Goal: Transaction & Acquisition: Purchase product/service

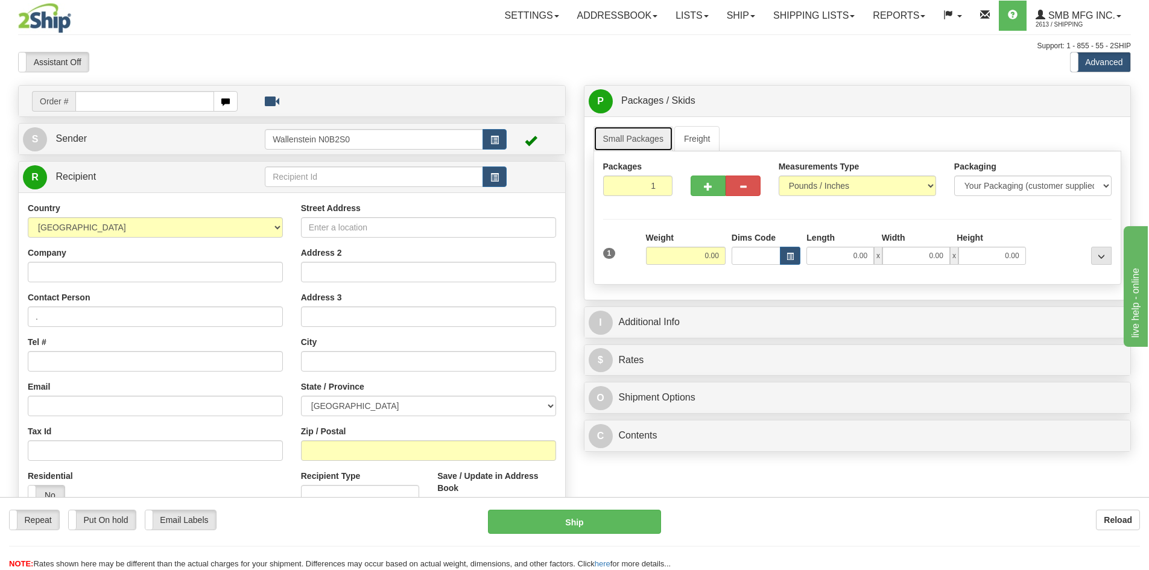
click at [629, 140] on link "Small Packages" at bounding box center [634, 138] width 80 height 25
click at [698, 265] on div "Weight 0.00" at bounding box center [686, 253] width 86 height 42
click at [698, 256] on input "0.00" at bounding box center [686, 256] width 80 height 18
type input "1.00"
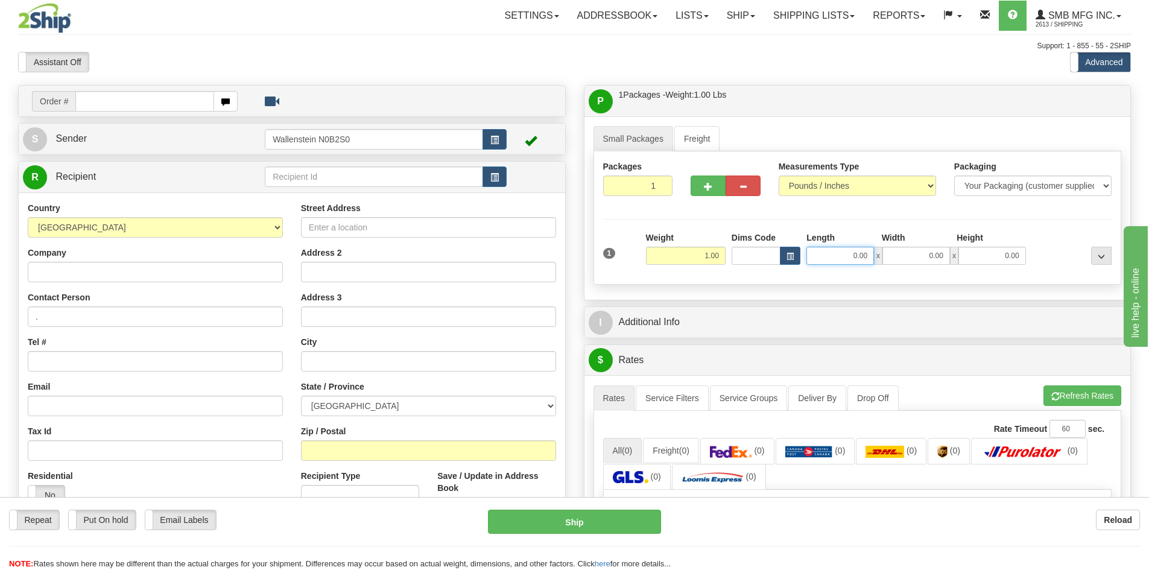
click at [834, 254] on input "0.00" at bounding box center [841, 256] width 68 height 18
type input "16.00"
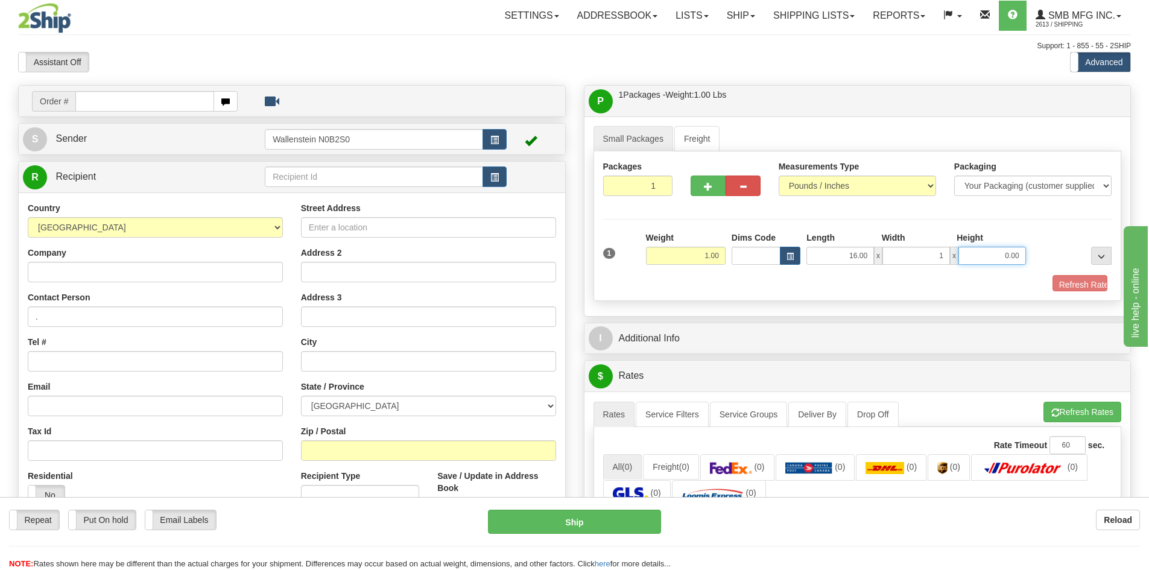
type input "1.00"
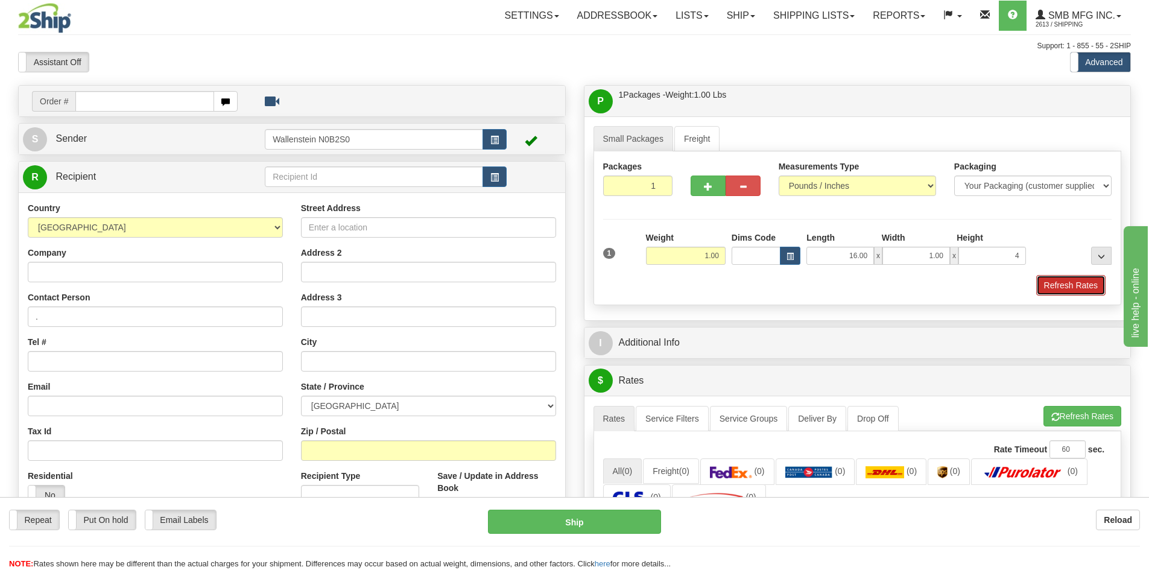
type input "4.00"
click at [1075, 285] on button "Refresh Rates" at bounding box center [1071, 285] width 69 height 21
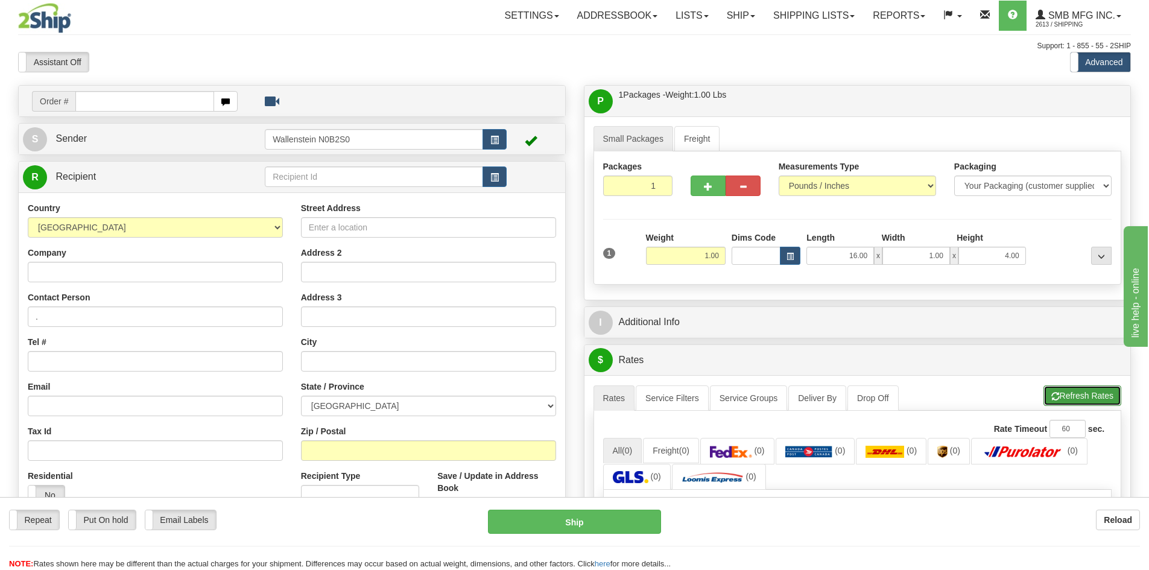
click at [1064, 405] on button "Refresh Rates" at bounding box center [1083, 396] width 78 height 21
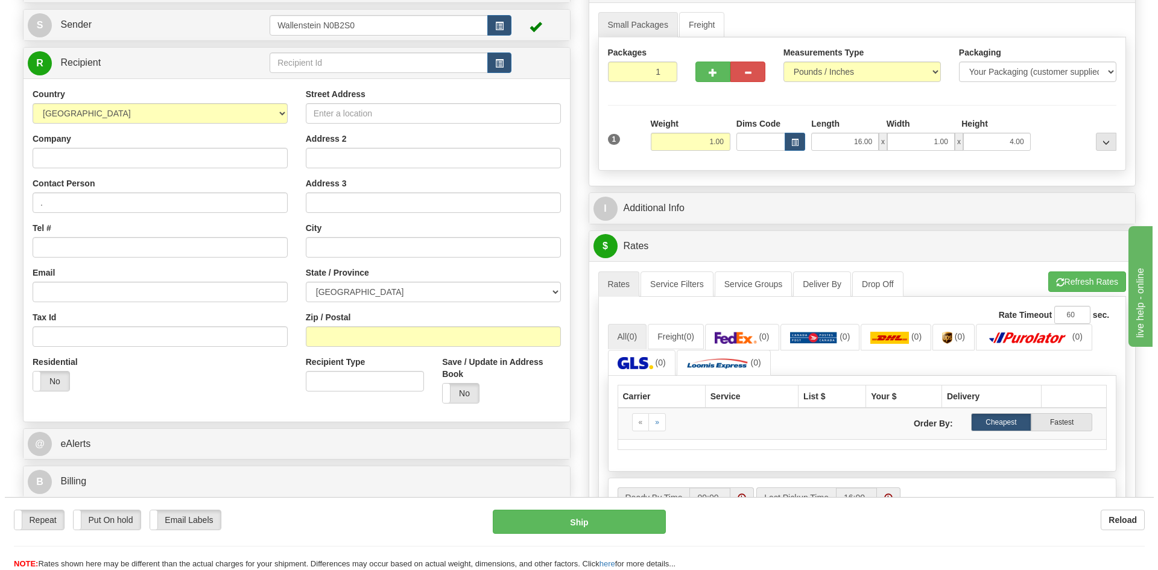
scroll to position [121, 0]
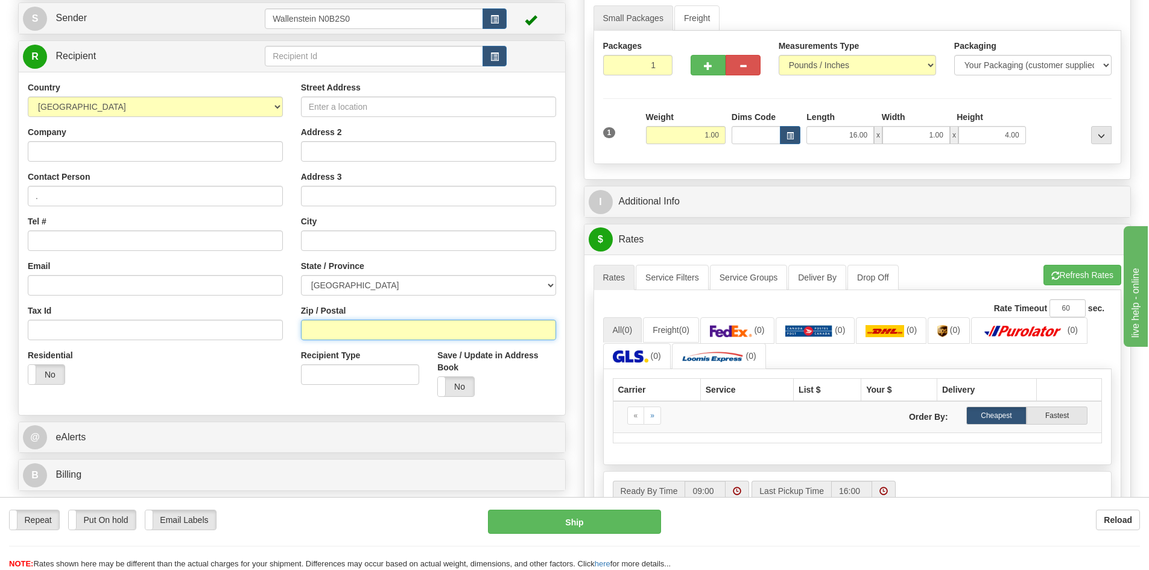
click at [471, 337] on input "Zip / Postal" at bounding box center [428, 330] width 255 height 21
click at [286, 41] on div "R Recipient" at bounding box center [292, 56] width 547 height 31
click at [290, 58] on input "text" at bounding box center [374, 56] width 218 height 21
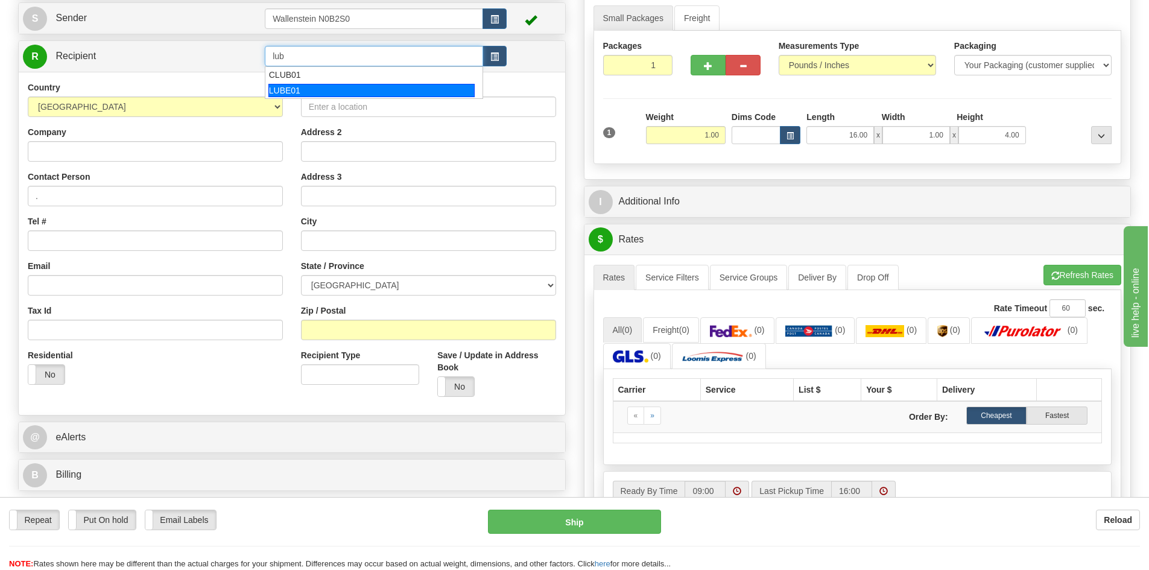
click at [269, 87] on div "LUBE01" at bounding box center [371, 90] width 207 height 13
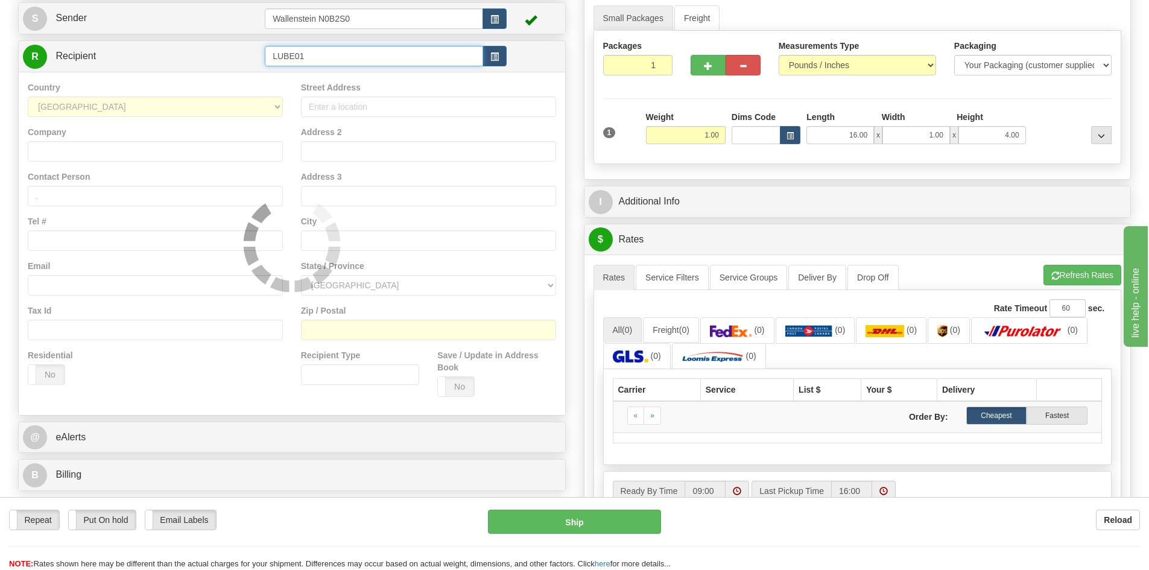
type input "LUBE01"
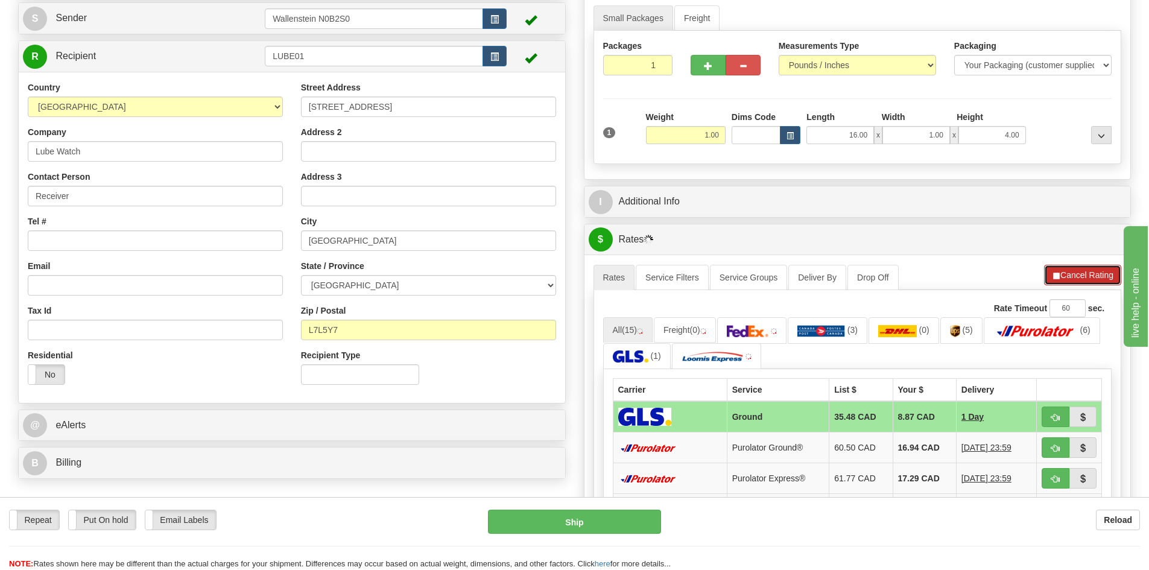
click at [1053, 276] on span "button" at bounding box center [1056, 276] width 8 height 8
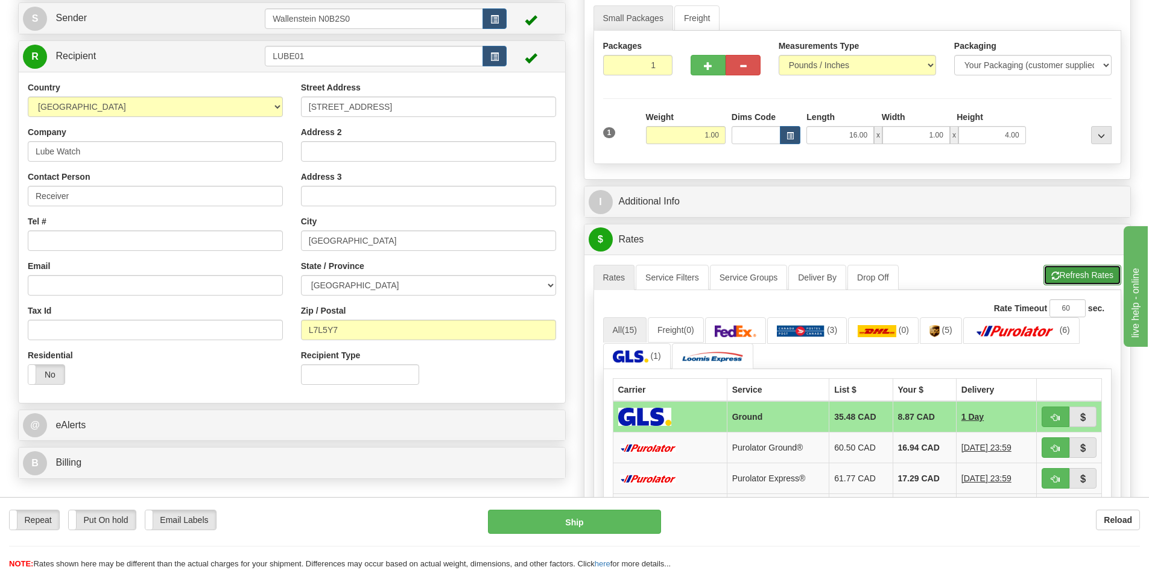
click at [1069, 273] on button "Refresh Rates" at bounding box center [1083, 275] width 78 height 21
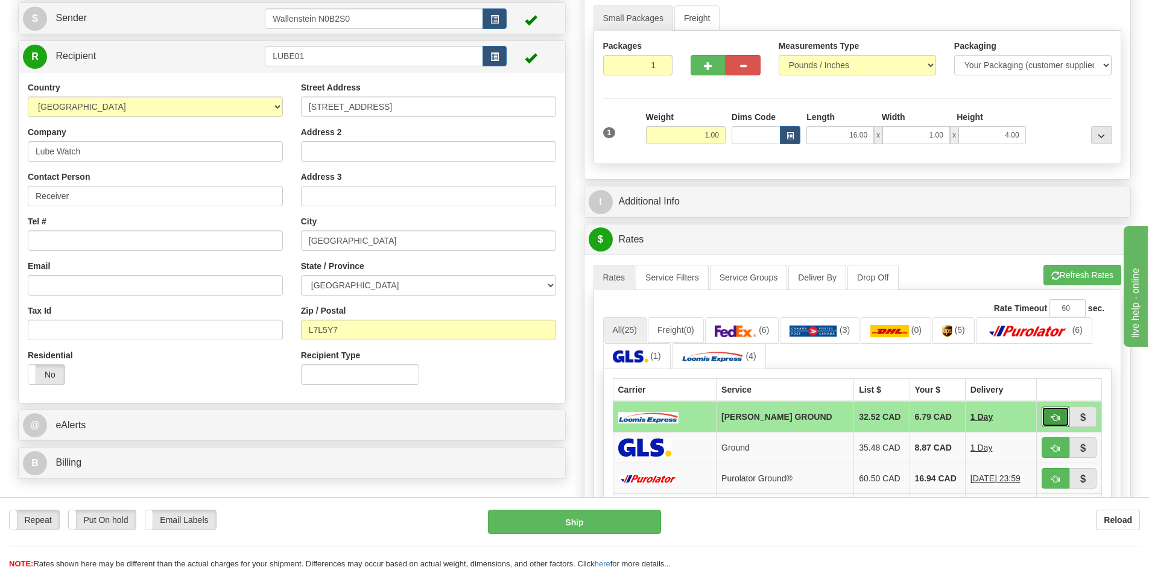
click at [1055, 419] on span "button" at bounding box center [1056, 418] width 8 height 8
type input "DD"
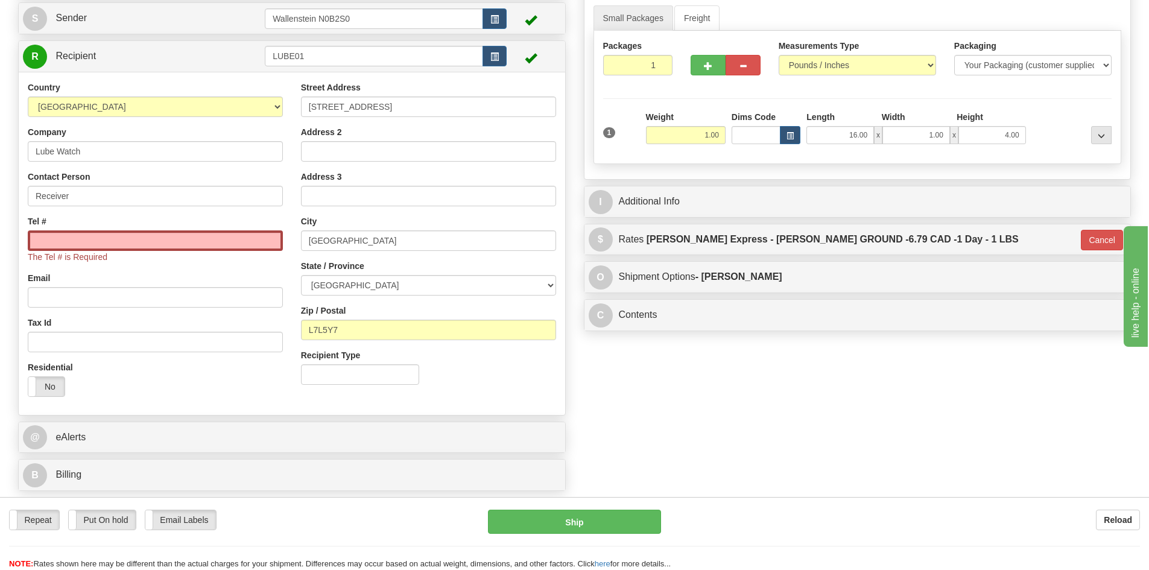
click at [124, 256] on div "The Tel # is Required" at bounding box center [155, 246] width 255 height 33
click at [124, 230] on input "Tel #" at bounding box center [155, 240] width 255 height 21
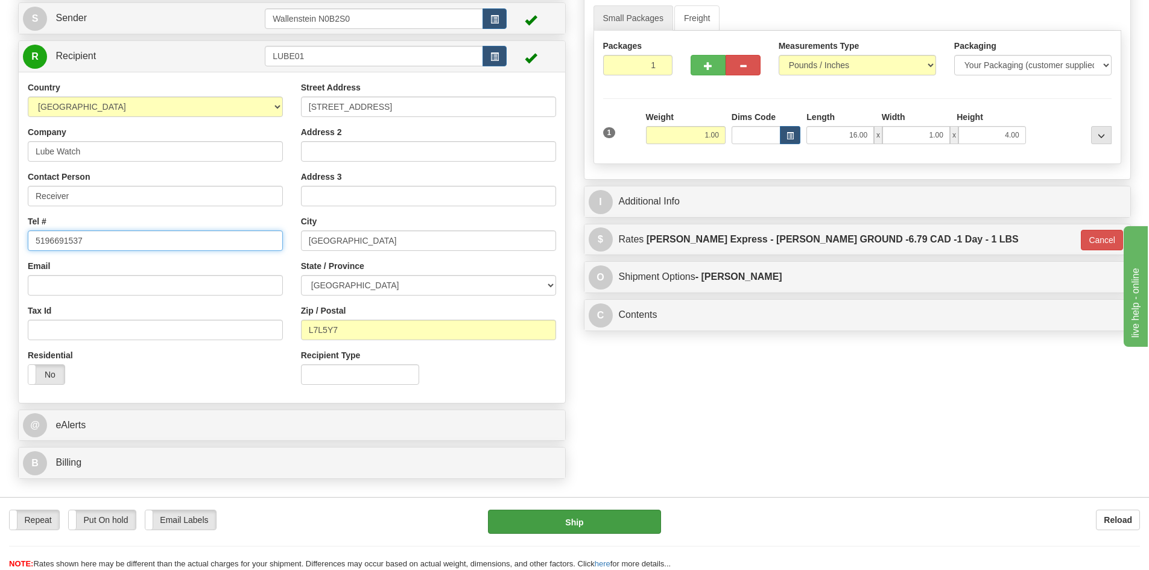
type input "5196691537"
click at [536, 519] on button "Ship" at bounding box center [574, 522] width 173 height 24
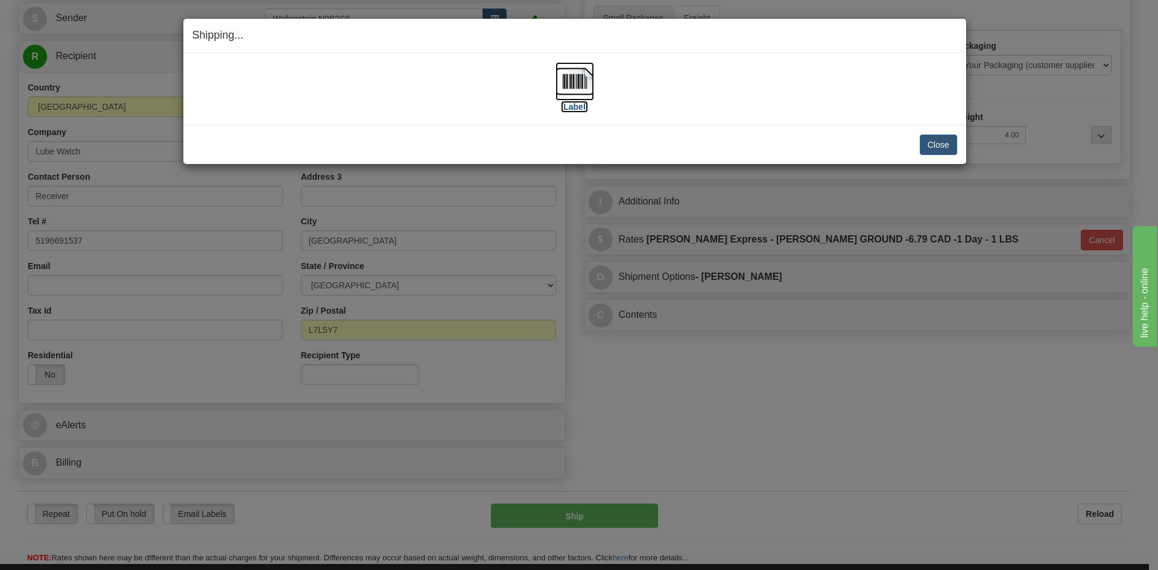
click at [573, 103] on label "[Label]" at bounding box center [575, 107] width 28 height 12
click at [927, 146] on button "Close" at bounding box center [938, 145] width 37 height 21
